Goal: Navigation & Orientation: Find specific page/section

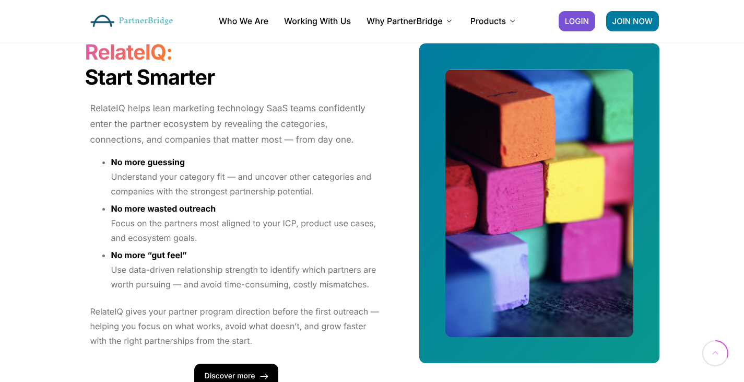
scroll to position [898, 0]
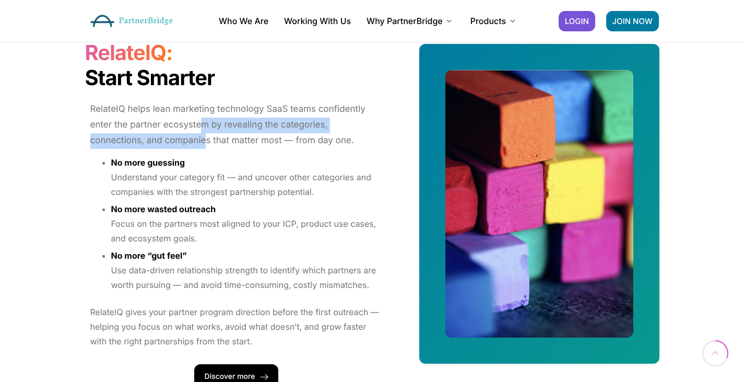
drag, startPoint x: 207, startPoint y: 145, endPoint x: 205, endPoint y: 130, distance: 15.8
click at [205, 130] on p "RelateIQ helps lean marketing technology SaaS teams confidently enter the partn…" at bounding box center [236, 125] width 292 height 46
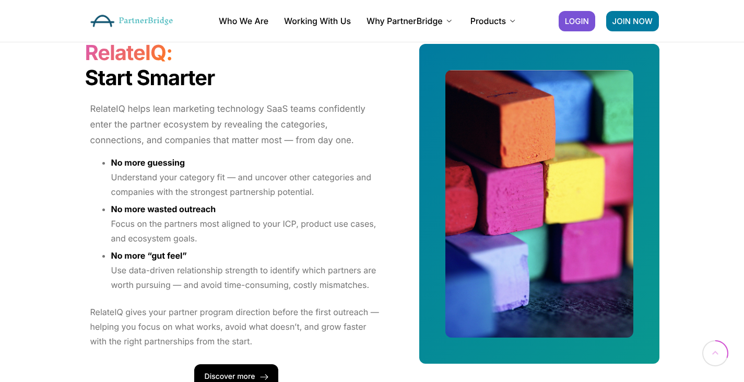
click at [245, 80] on h2 "RelateIQ: Start Smarter" at bounding box center [236, 65] width 303 height 50
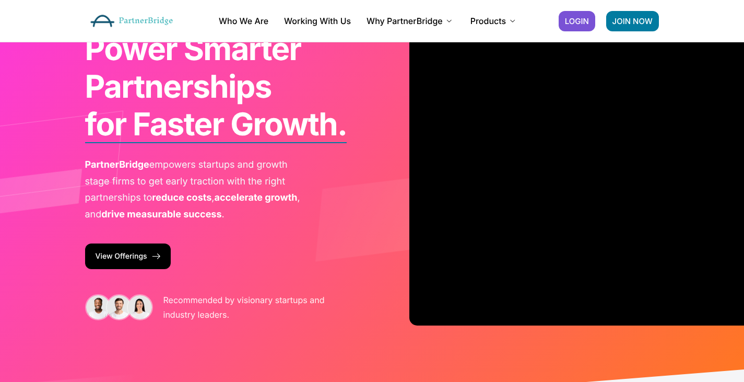
scroll to position [0, 0]
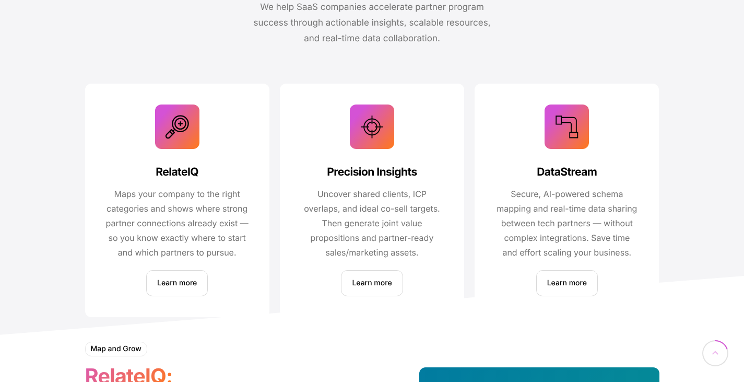
scroll to position [581, 0]
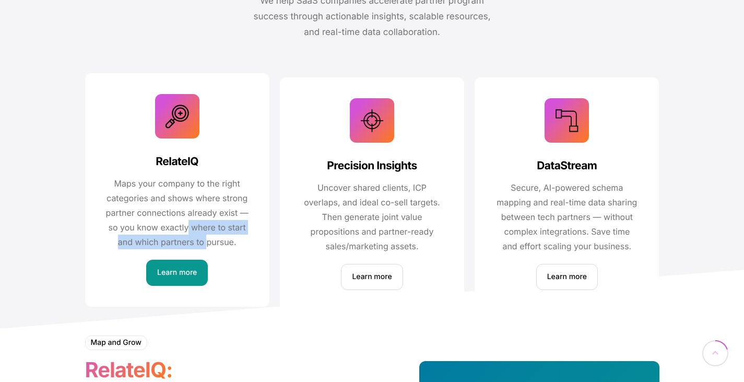
drag, startPoint x: 189, startPoint y: 228, endPoint x: 206, endPoint y: 240, distance: 21.3
click at [206, 240] on p "Maps your company to the right categories and shows where strong partner connec…" at bounding box center [177, 212] width 143 height 73
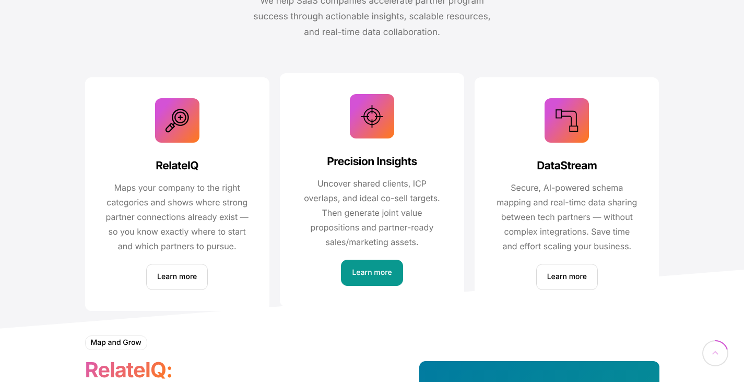
click at [367, 204] on p "Uncover shared clients, ICP overlaps, and ideal co-sell targets. Then generate …" at bounding box center [372, 212] width 143 height 73
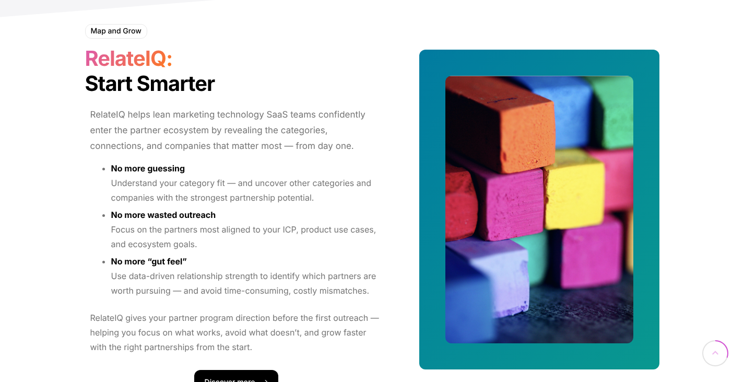
scroll to position [894, 0]
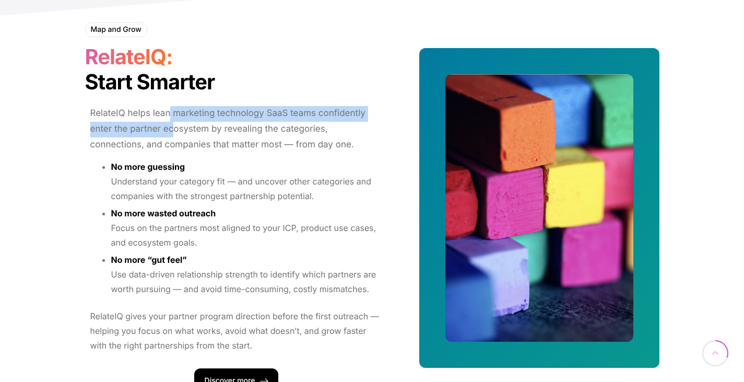
drag, startPoint x: 168, startPoint y: 115, endPoint x: 173, endPoint y: 124, distance: 11.0
click at [173, 124] on p "RelateIQ helps lean marketing technology SaaS teams confidently enter the partn…" at bounding box center [236, 129] width 292 height 46
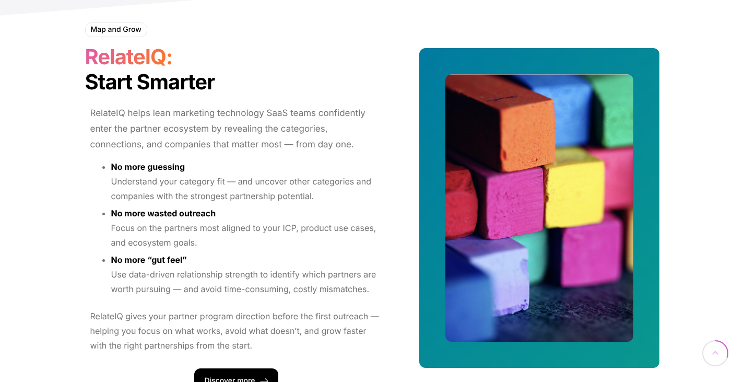
click at [233, 63] on h2 "RelateIQ: Start Smarter" at bounding box center [236, 69] width 303 height 50
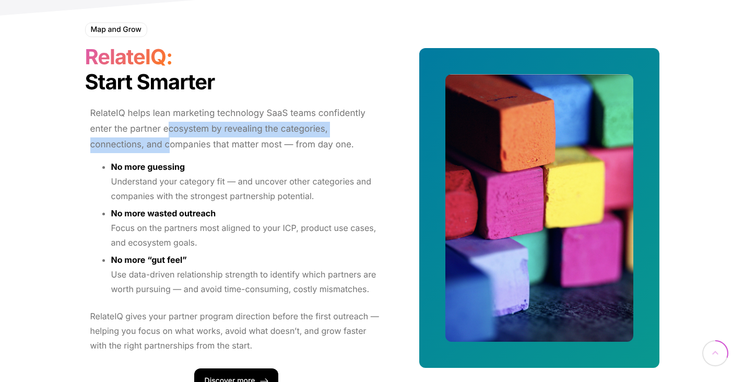
drag, startPoint x: 166, startPoint y: 132, endPoint x: 169, endPoint y: 141, distance: 9.8
click at [169, 141] on p "RelateIQ helps lean marketing technology SaaS teams confidently enter the partn…" at bounding box center [236, 129] width 292 height 46
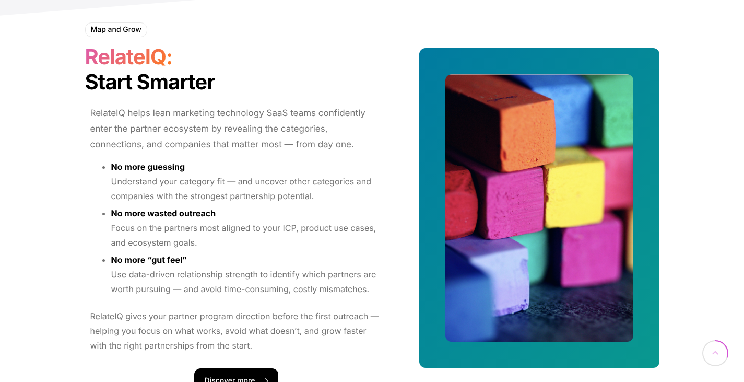
click at [208, 161] on li "No more guessing Understand your category fit — and uncover other categories an…" at bounding box center [247, 181] width 272 height 43
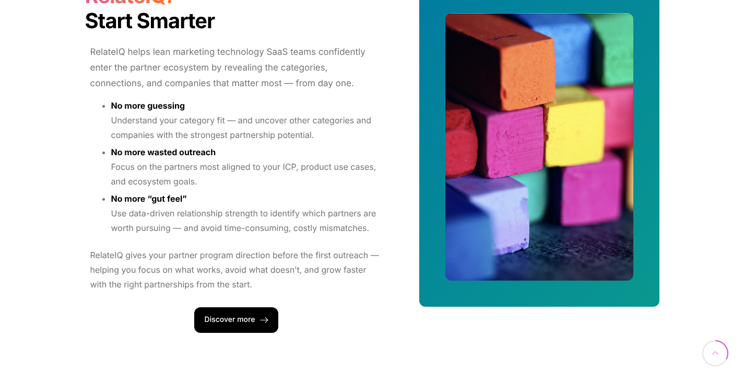
scroll to position [970, 0]
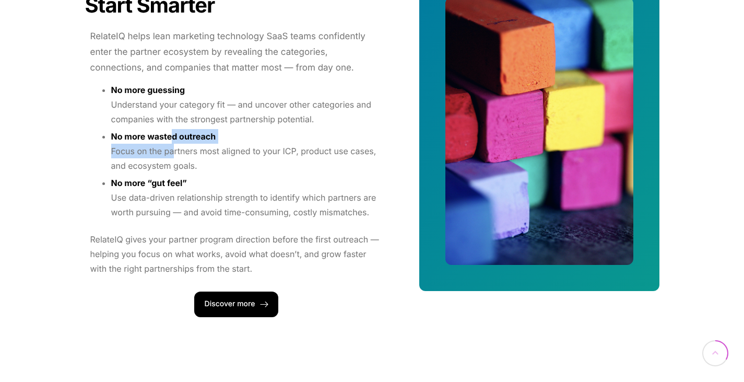
drag, startPoint x: 172, startPoint y: 137, endPoint x: 173, endPoint y: 149, distance: 12.6
click at [173, 149] on p "No more wasted outreach Focus on the partners most aligned to your ICP, product…" at bounding box center [247, 151] width 272 height 44
click at [212, 168] on p "No more wasted outreach Focus on the partners most aligned to your ICP, product…" at bounding box center [247, 151] width 272 height 44
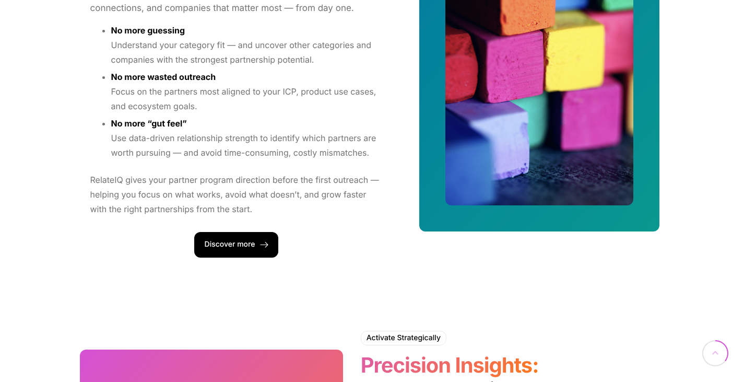
scroll to position [1032, 0]
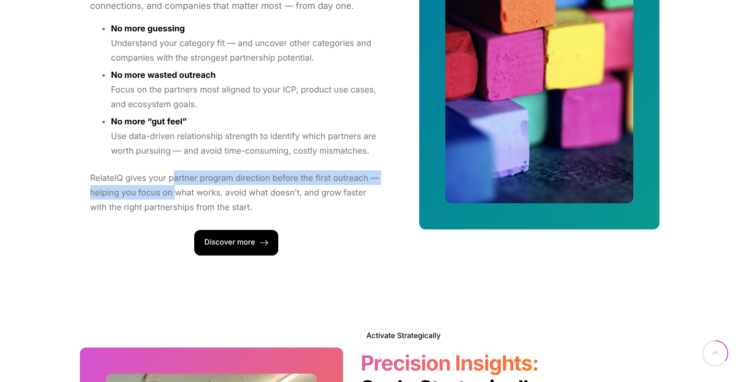
drag, startPoint x: 176, startPoint y: 176, endPoint x: 174, endPoint y: 190, distance: 14.3
click at [174, 190] on p "RelateIQ gives your partner program direction before the first outreach — helpi…" at bounding box center [236, 192] width 292 height 44
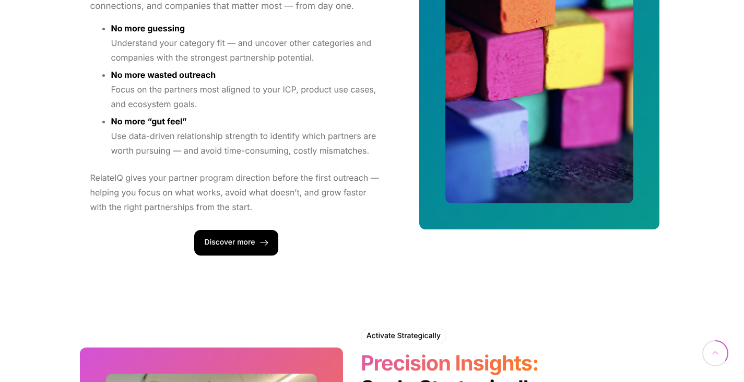
click at [175, 160] on div "No more guessing Understand your category fit — and uncover other categories an…" at bounding box center [236, 102] width 292 height 135
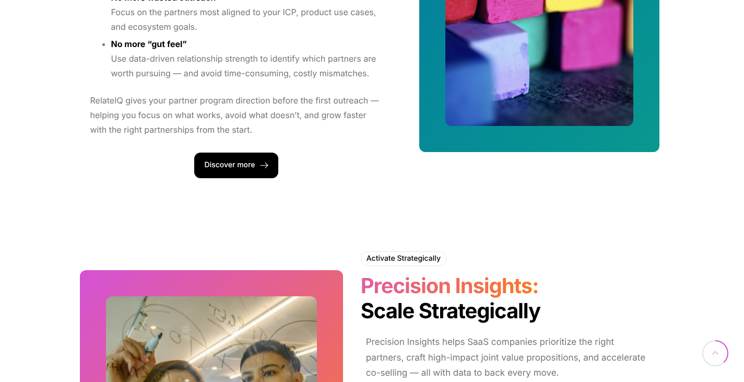
scroll to position [1110, 0]
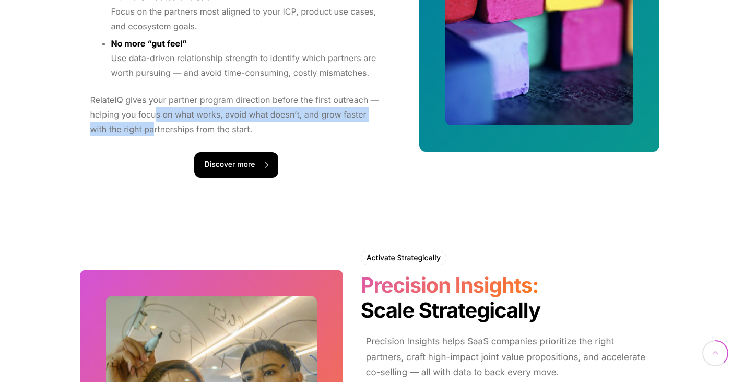
drag, startPoint x: 152, startPoint y: 128, endPoint x: 154, endPoint y: 118, distance: 10.6
click at [154, 118] on p "RelateIQ gives your partner program direction before the first outreach — helpi…" at bounding box center [236, 114] width 292 height 44
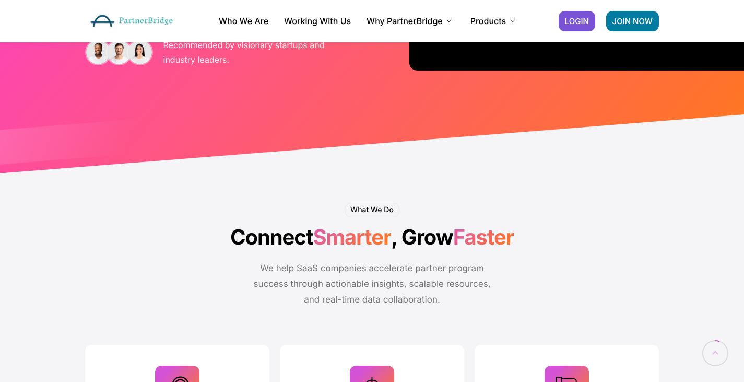
scroll to position [0, 0]
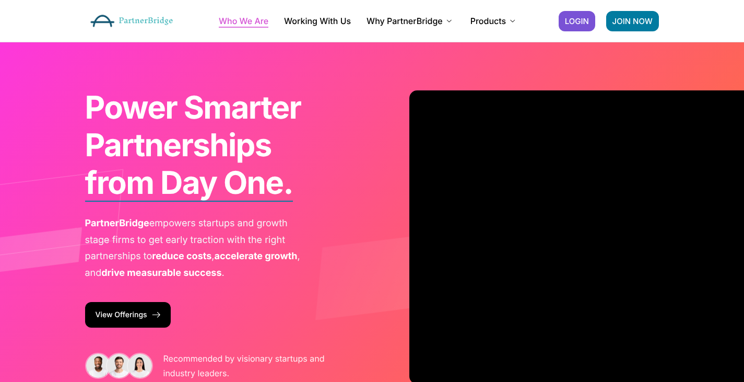
click at [242, 17] on link "Who We Are" at bounding box center [244, 21] width 50 height 8
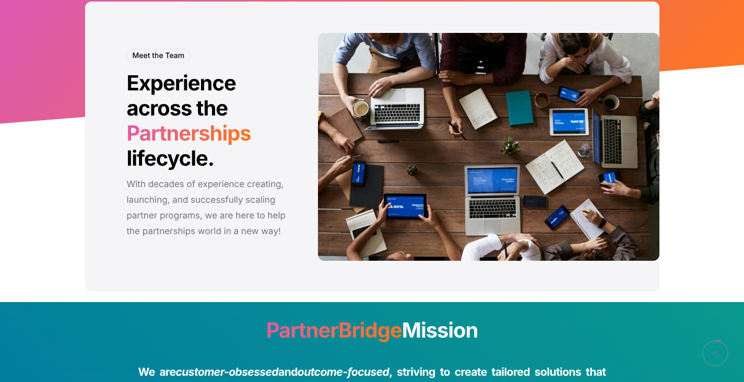
scroll to position [231, 0]
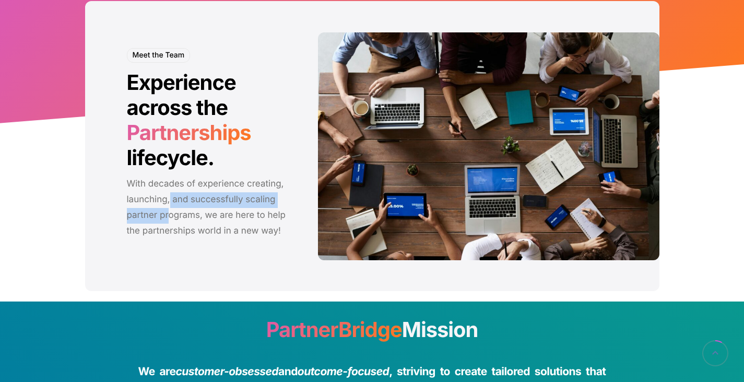
drag, startPoint x: 170, startPoint y: 202, endPoint x: 171, endPoint y: 214, distance: 12.5
click at [171, 214] on p "With decades of experience creating, launching, and successfully scaling partne…" at bounding box center [207, 208] width 160 height 62
click at [178, 228] on p "With decades of experience creating, launching, and successfully scaling partne…" at bounding box center [207, 208] width 160 height 62
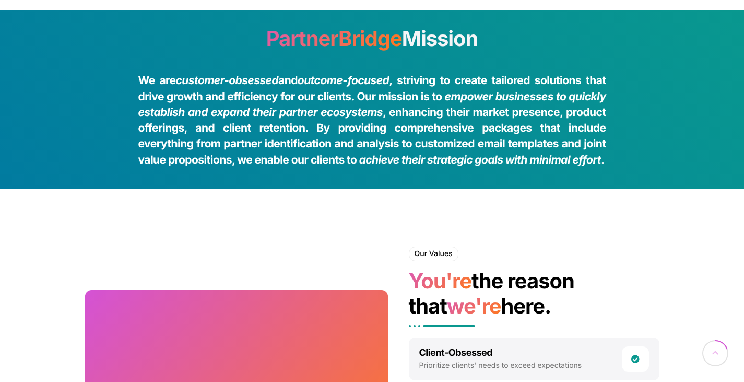
scroll to position [524, 0]
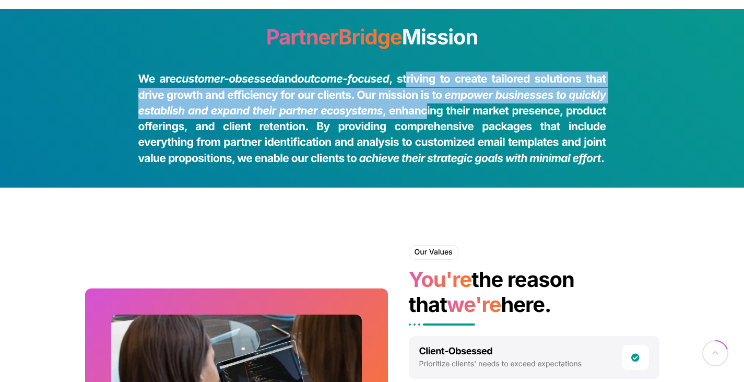
drag, startPoint x: 412, startPoint y: 78, endPoint x: 428, endPoint y: 109, distance: 35.0
click at [428, 109] on h4 "We are customer-obsessed and outcome-focused , striving to create tailored solu…" at bounding box center [372, 119] width 468 height 95
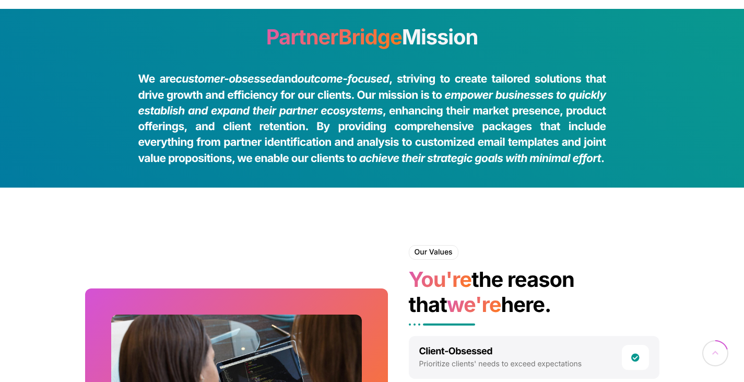
click at [397, 125] on h4 "We are customer-obsessed and outcome-focused , striving to create tailored solu…" at bounding box center [372, 119] width 468 height 95
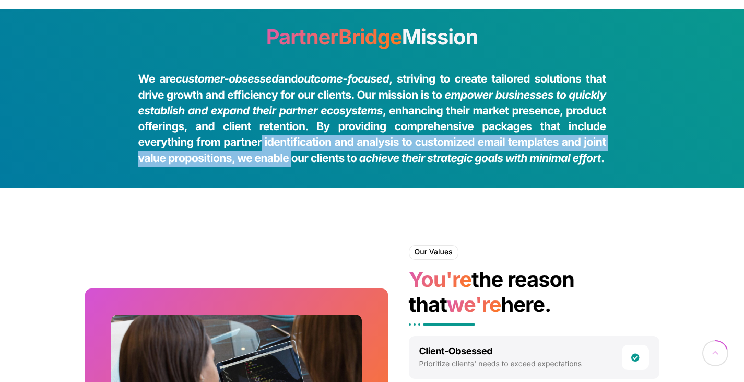
drag, startPoint x: 263, startPoint y: 146, endPoint x: 292, endPoint y: 161, distance: 33.4
click at [292, 161] on h4 "We are customer-obsessed and outcome-focused , striving to create tailored solu…" at bounding box center [372, 119] width 468 height 95
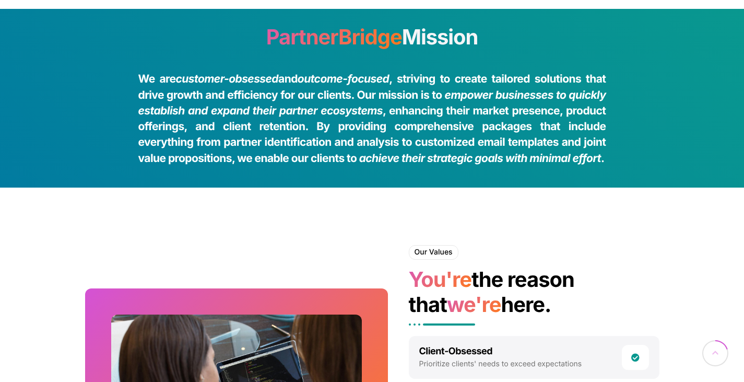
click at [315, 161] on h4 "We are customer-obsessed and outcome-focused , striving to create tailored solu…" at bounding box center [372, 119] width 468 height 95
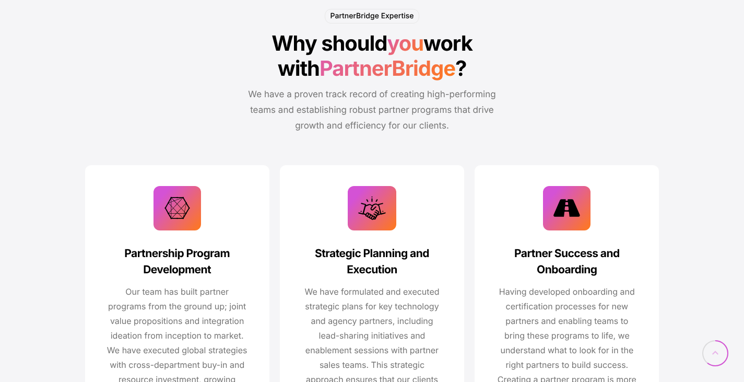
scroll to position [1610, 0]
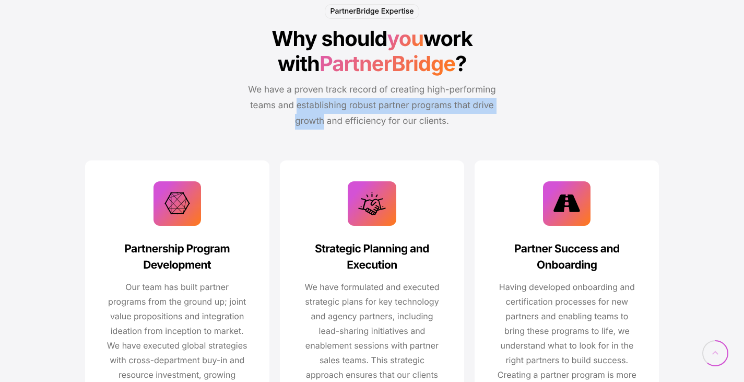
drag, startPoint x: 296, startPoint y: 104, endPoint x: 324, endPoint y: 119, distance: 31.1
click at [324, 119] on p "We have a proven track record of creating high-performing teams and establishin…" at bounding box center [373, 106] width 272 height 46
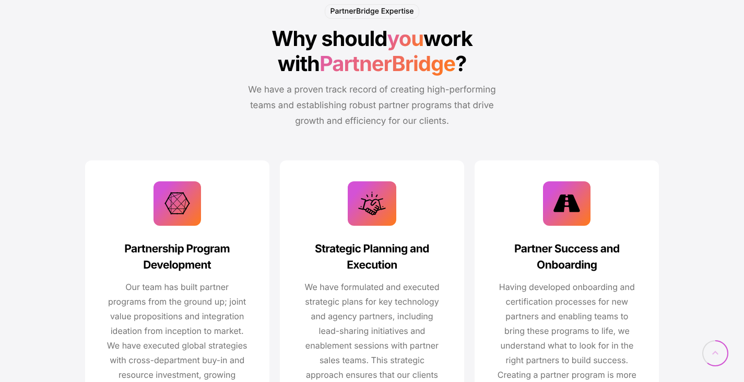
click at [334, 122] on p "We have a proven track record of creating high-performing teams and establishin…" at bounding box center [373, 106] width 272 height 46
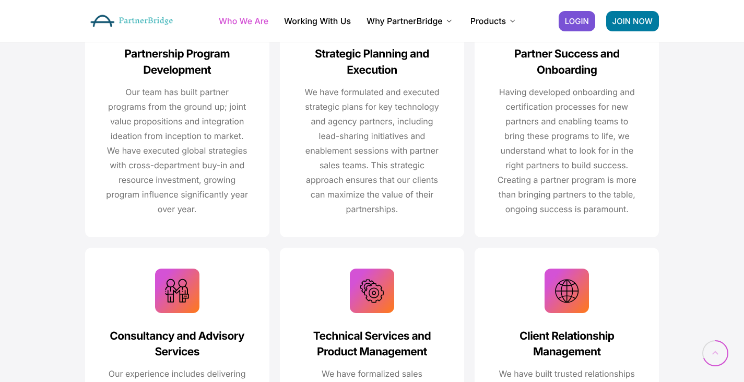
scroll to position [1804, 0]
